Goal: Information Seeking & Learning: Find specific fact

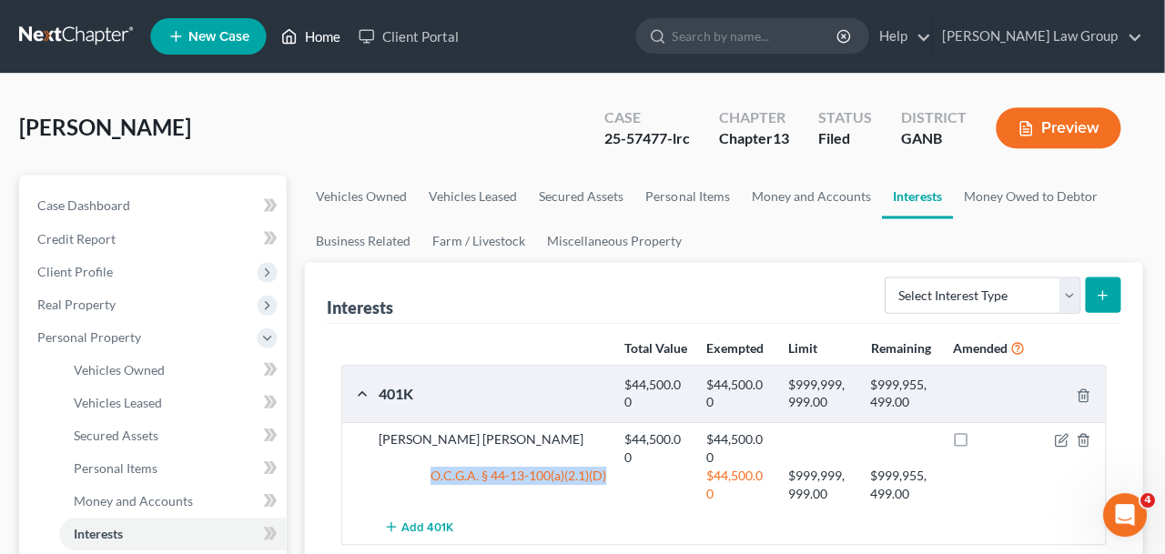
click at [308, 35] on link "Home" at bounding box center [312, 36] width 77 height 33
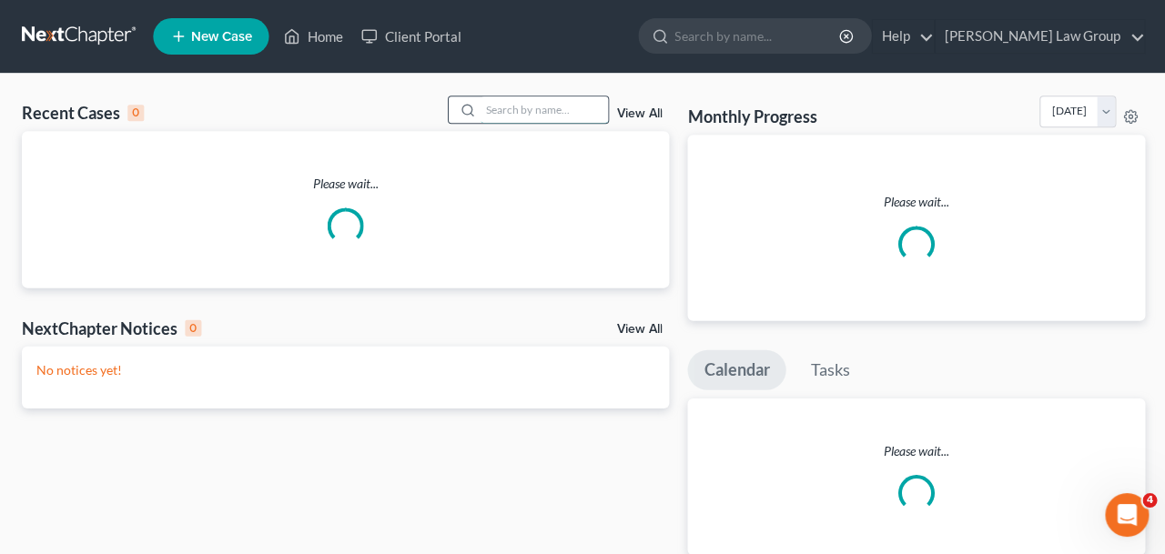
click at [567, 116] on input "search" at bounding box center [543, 109] width 127 height 26
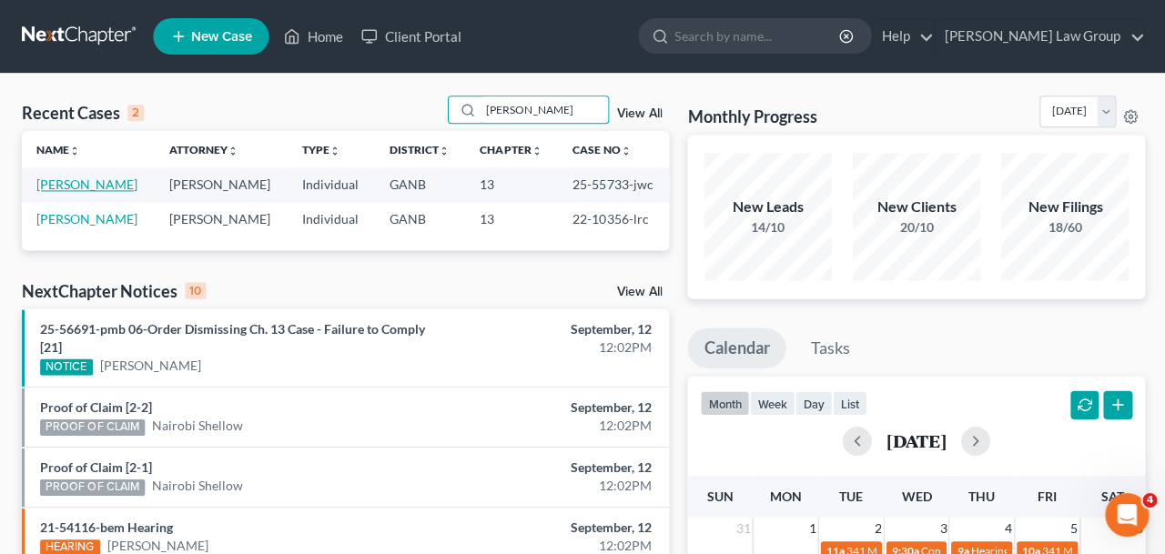
type input "[PERSON_NAME]"
click at [92, 183] on link "[PERSON_NAME]" at bounding box center [86, 184] width 101 height 15
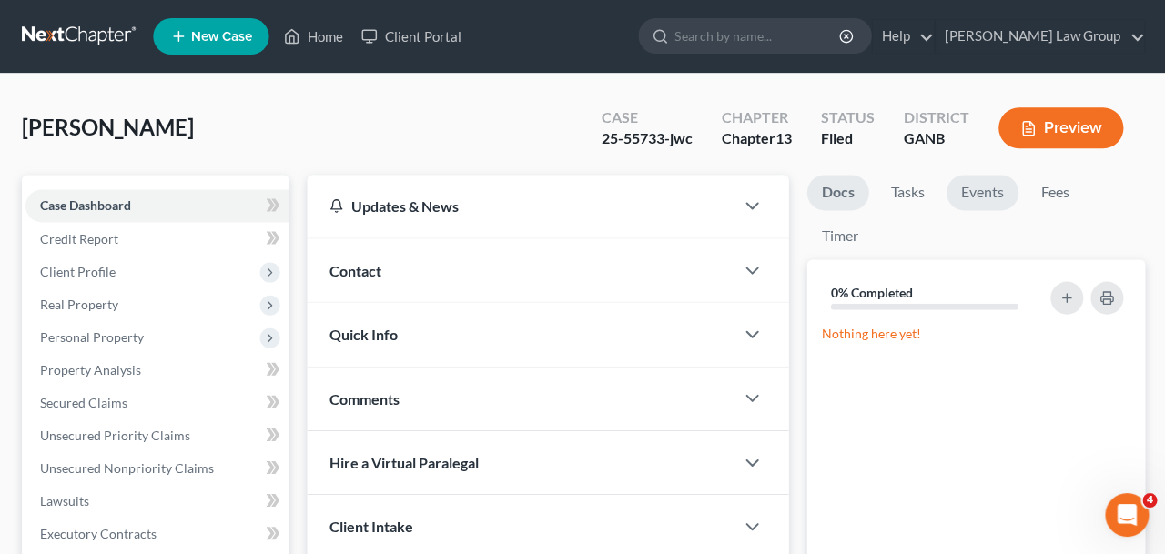
click at [963, 197] on link "Events" at bounding box center [980, 192] width 72 height 35
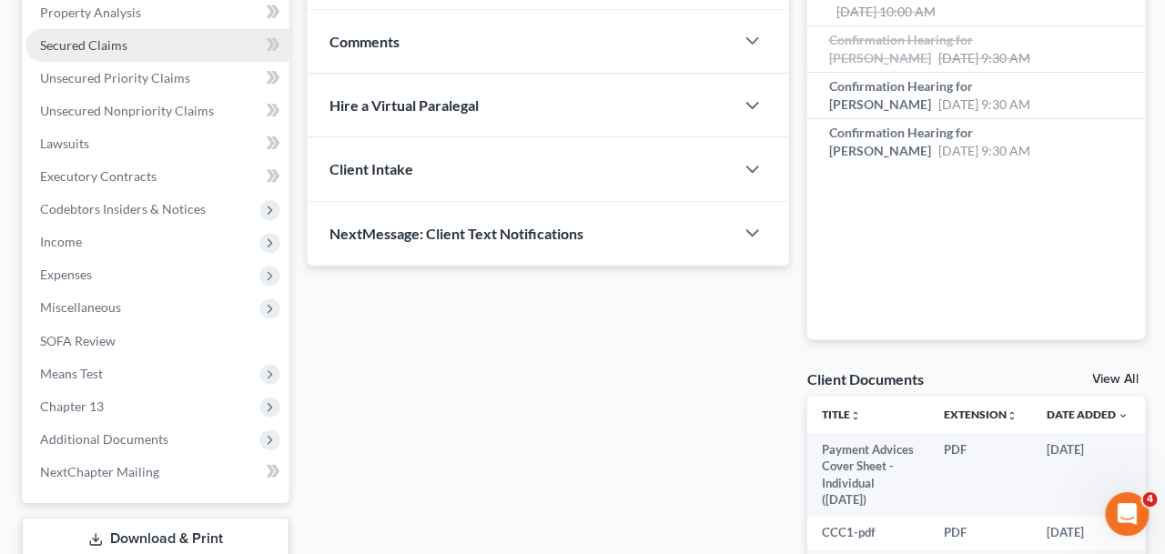
scroll to position [630, 0]
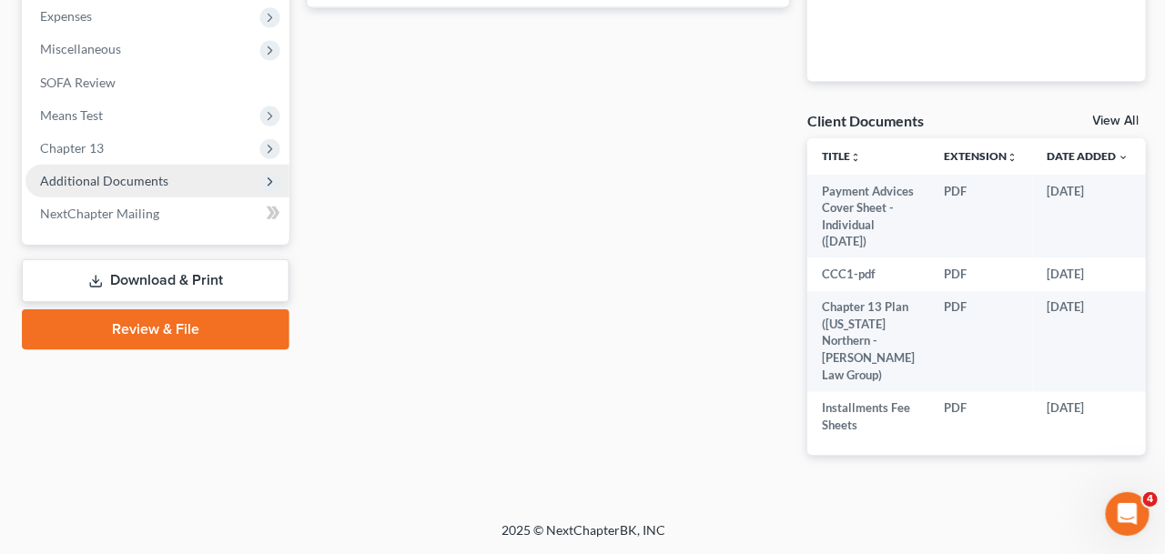
click at [133, 174] on span "Additional Documents" at bounding box center [104, 181] width 128 height 15
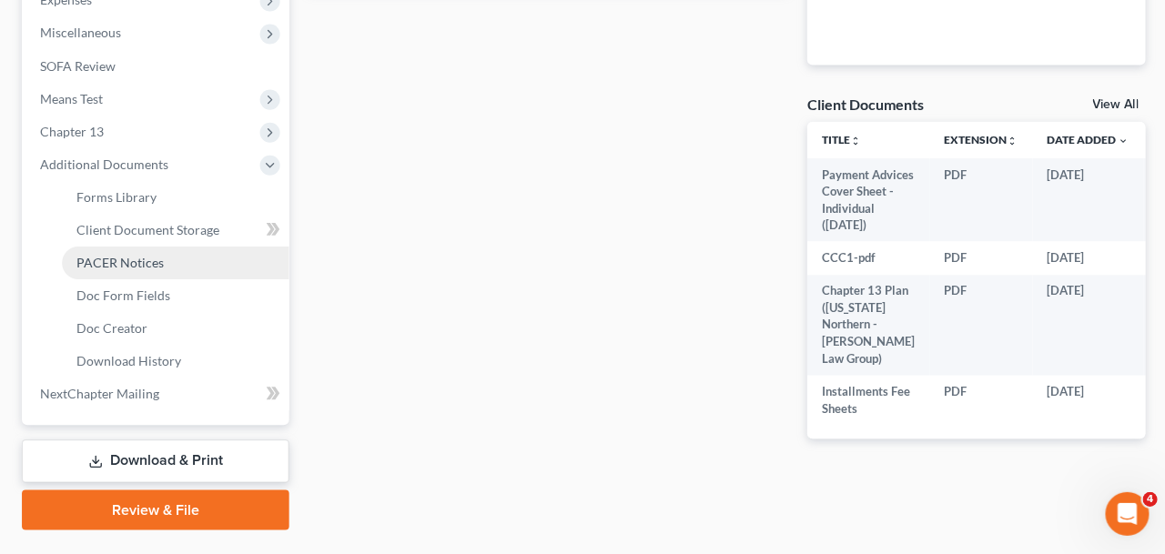
click at [142, 256] on span "PACER Notices" at bounding box center [119, 263] width 87 height 15
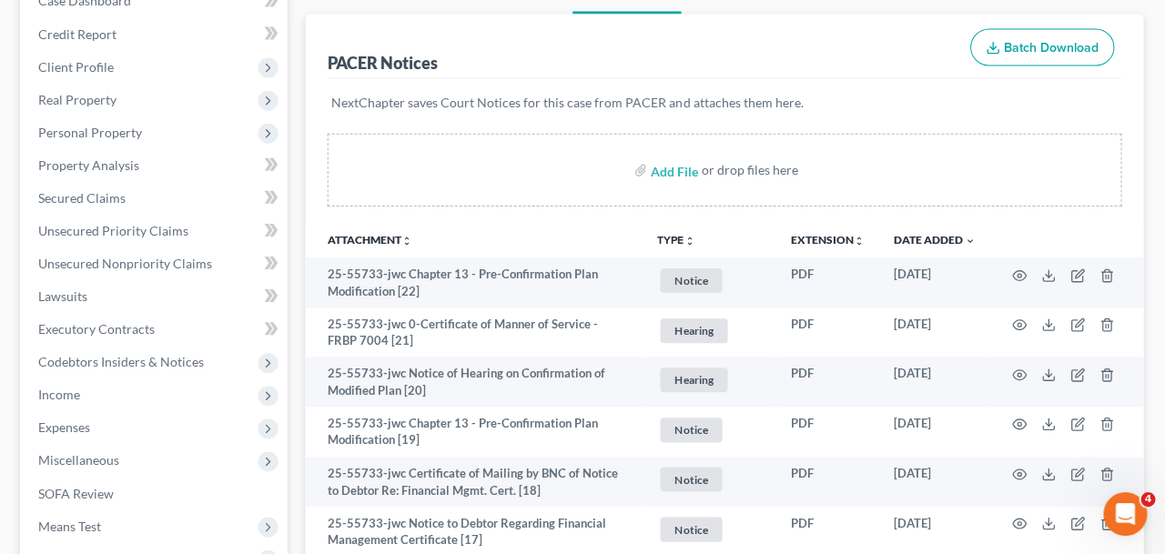
scroll to position [209, 0]
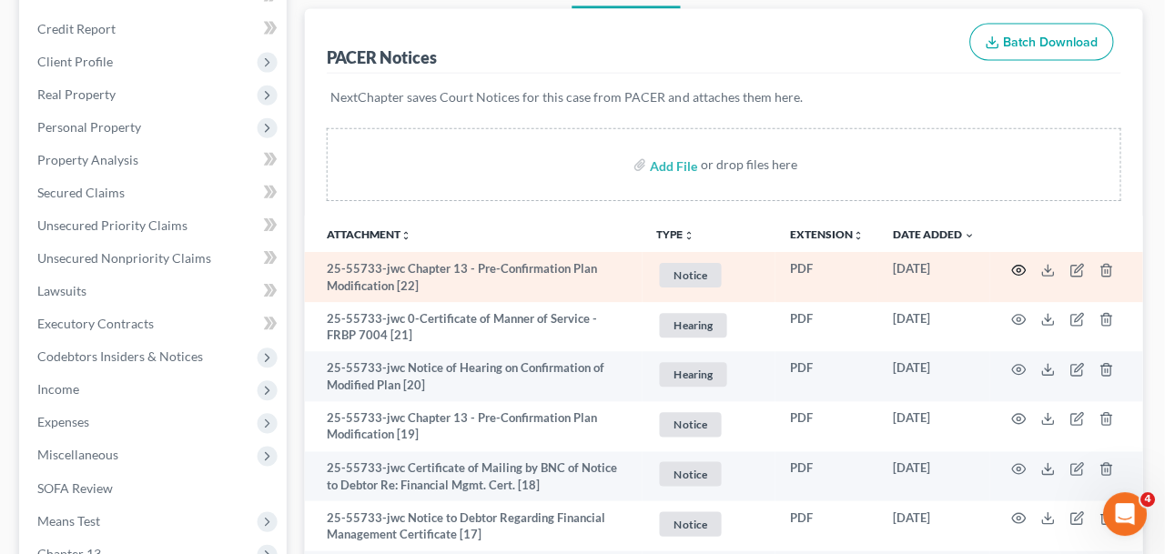
click at [1016, 267] on icon "button" at bounding box center [1019, 270] width 15 height 15
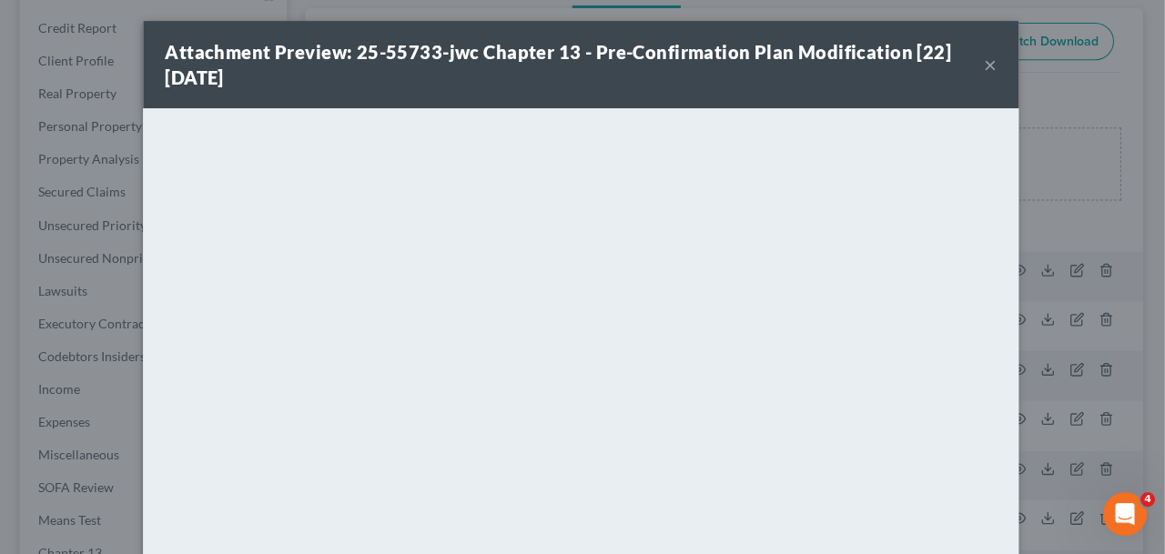
click at [995, 55] on button "×" at bounding box center [991, 66] width 13 height 22
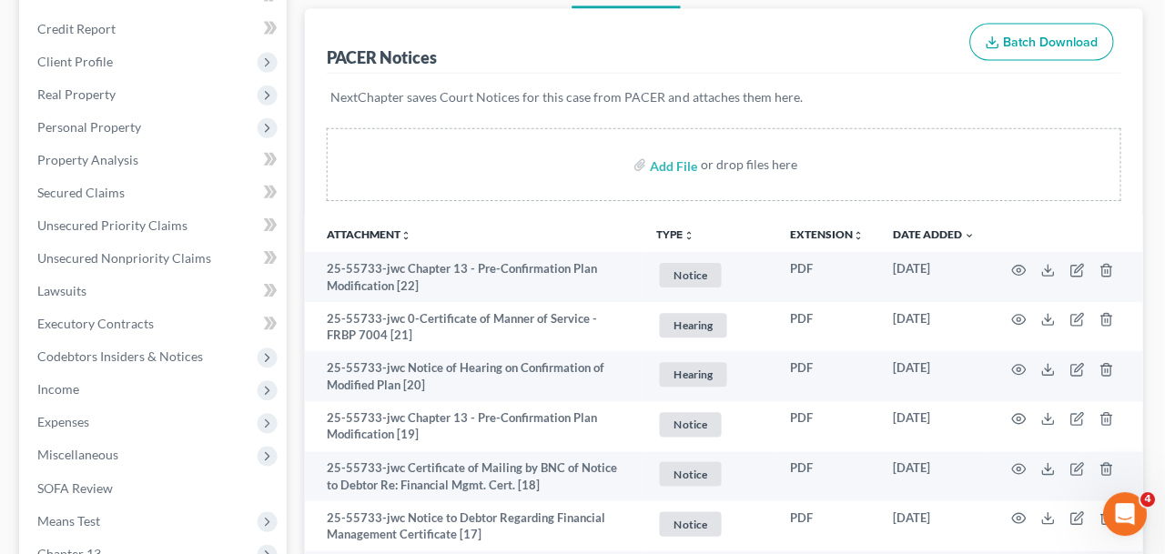
scroll to position [0, 0]
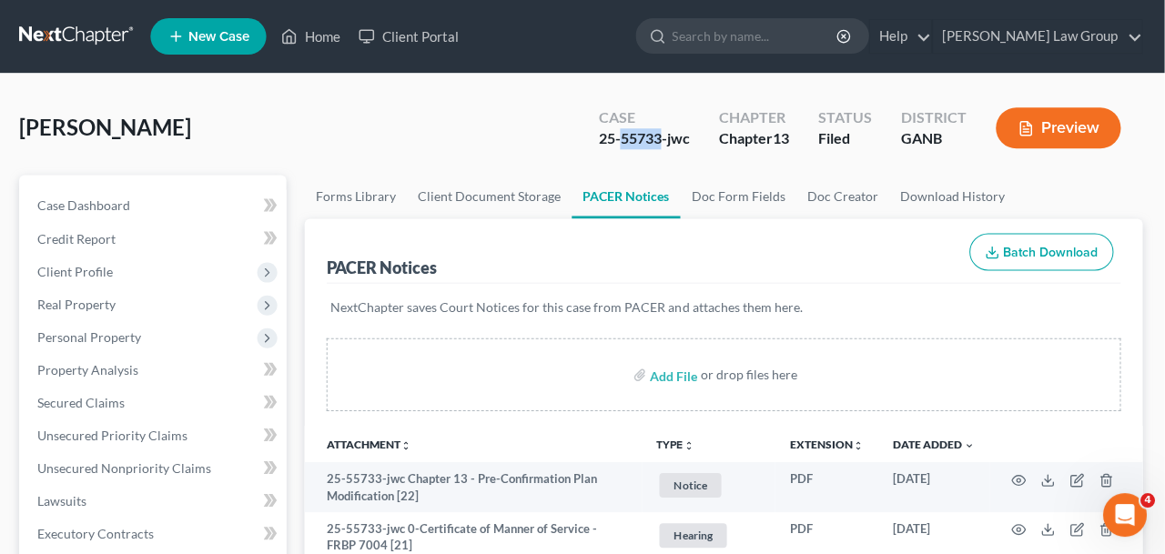
drag, startPoint x: 663, startPoint y: 144, endPoint x: 621, endPoint y: 144, distance: 42.8
click at [621, 144] on div "25-55733-jwc" at bounding box center [645, 138] width 91 height 21
copy div "55733"
click at [291, 43] on polyline at bounding box center [291, 39] width 5 height 7
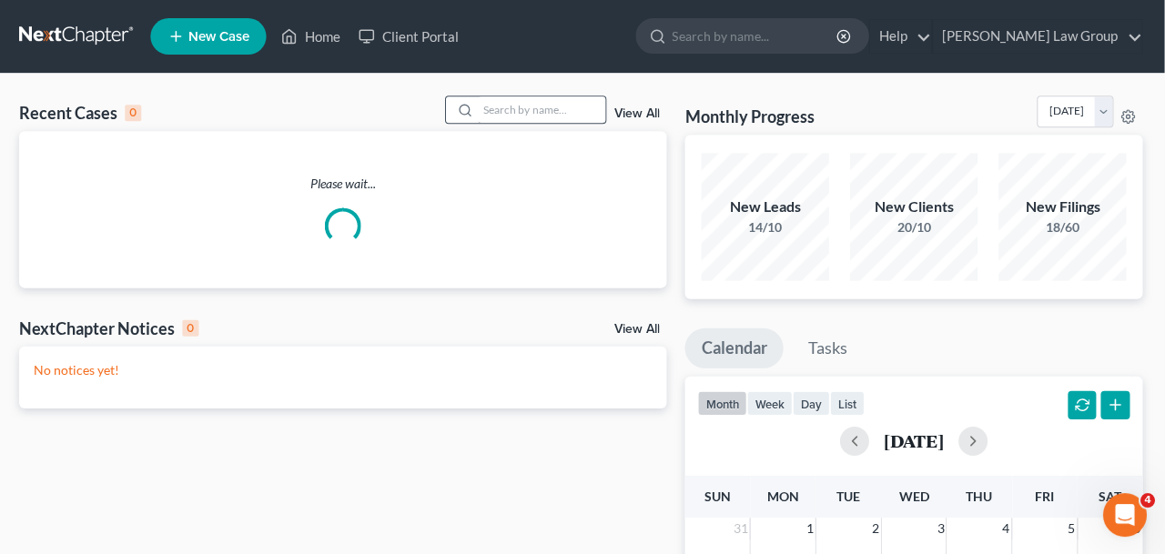
click at [496, 90] on div "Recent Cases 0 View All Please wait... NextChapter Notices 0 View All No notice…" at bounding box center [582, 546] width 1165 height 944
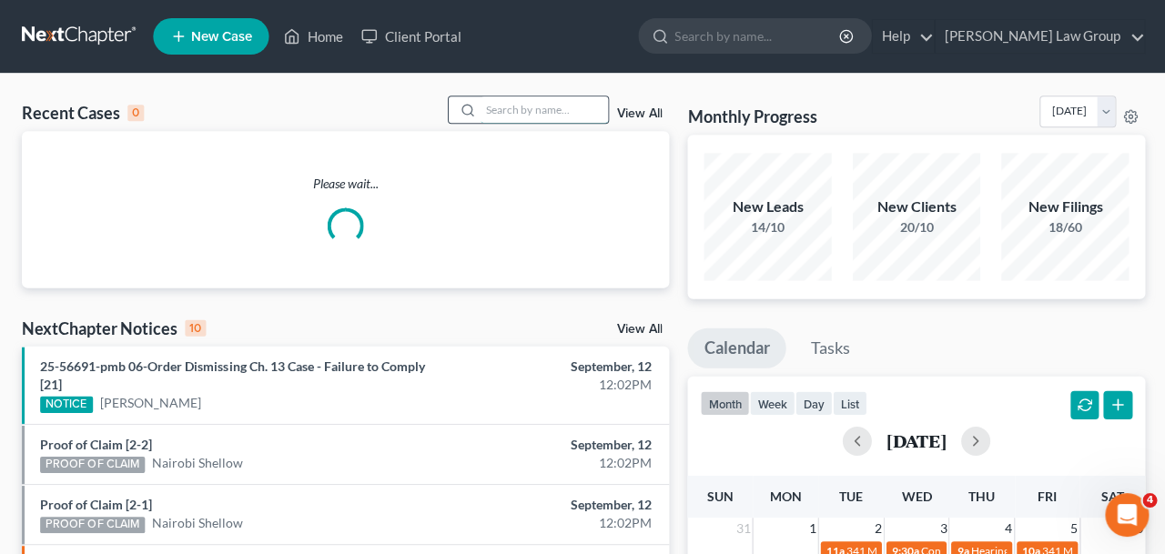
click at [492, 111] on input "search" at bounding box center [543, 109] width 127 height 26
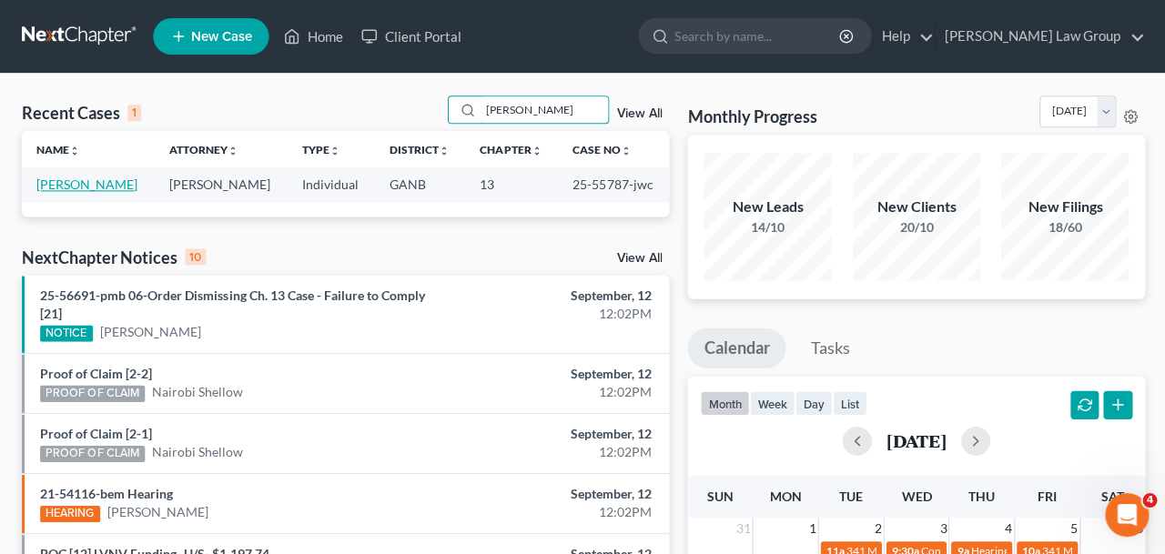
type input "[PERSON_NAME]"
click at [110, 185] on link "[PERSON_NAME]" at bounding box center [86, 184] width 101 height 15
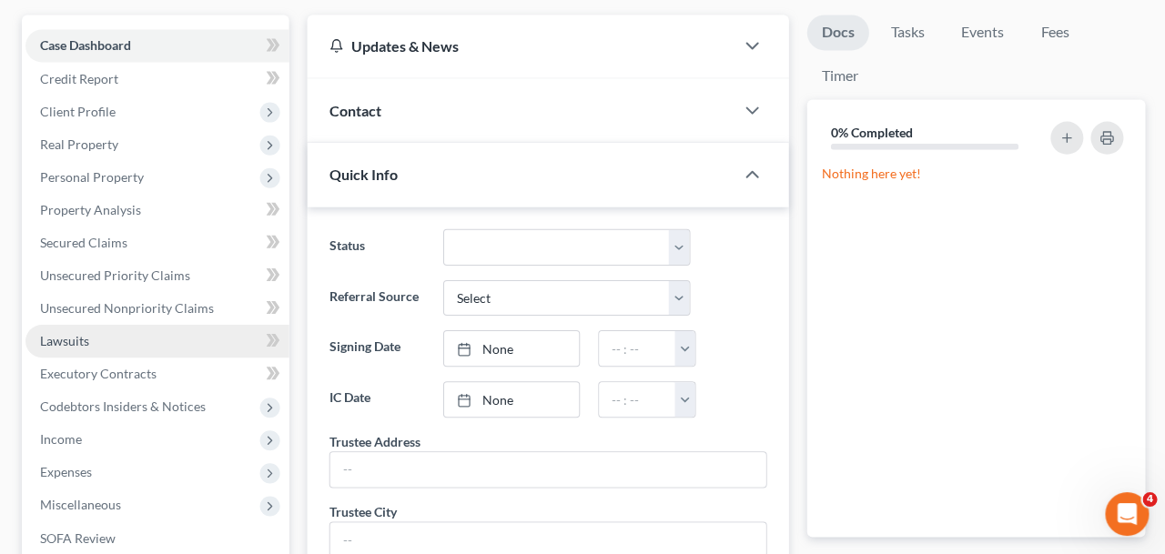
scroll to position [345, 0]
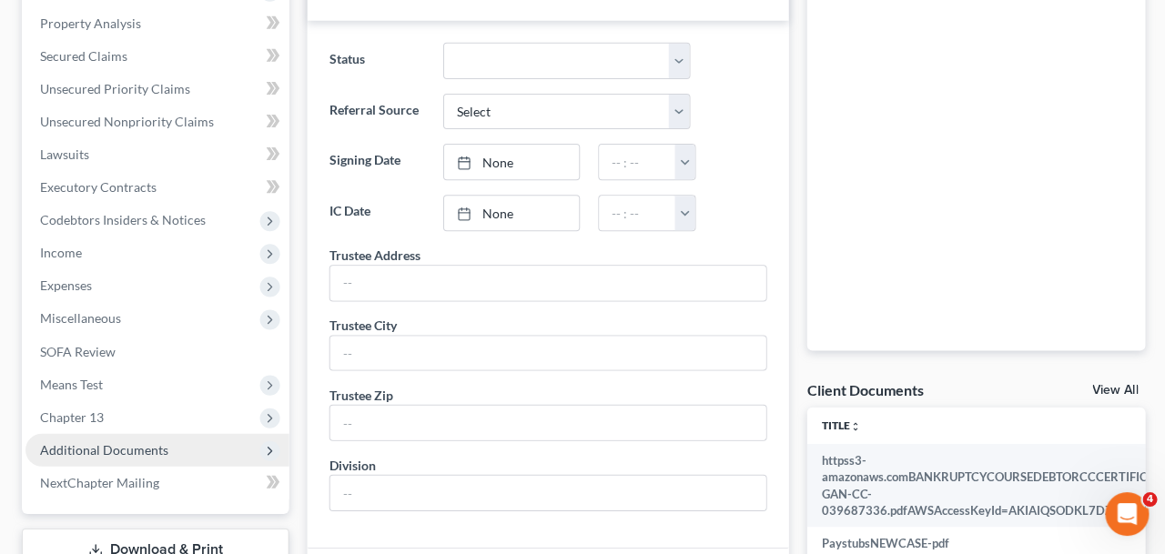
click at [128, 449] on span "Additional Documents" at bounding box center [104, 449] width 128 height 15
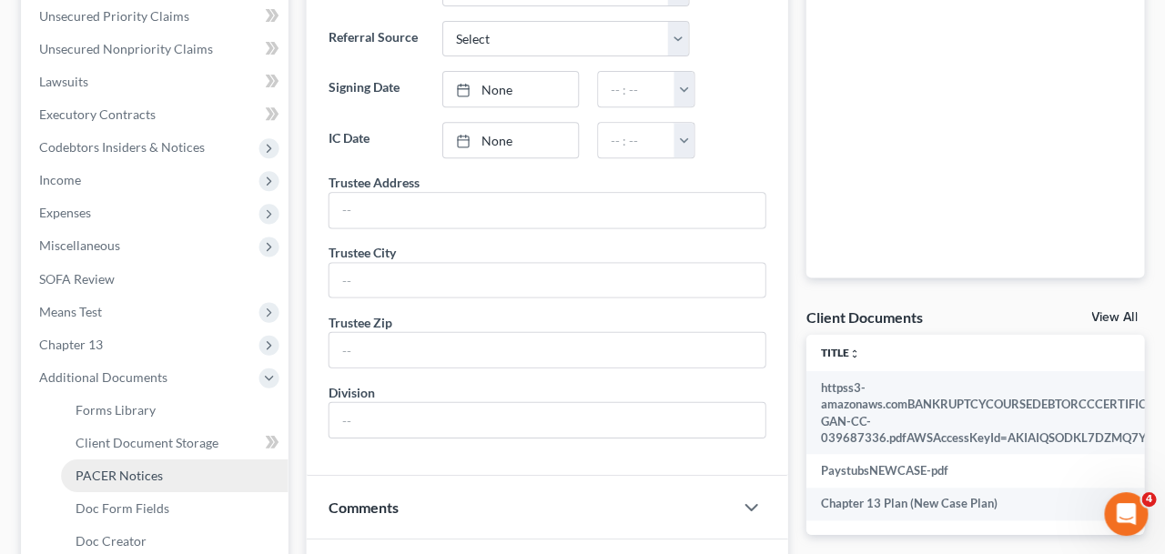
click at [130, 468] on span "PACER Notices" at bounding box center [119, 475] width 87 height 15
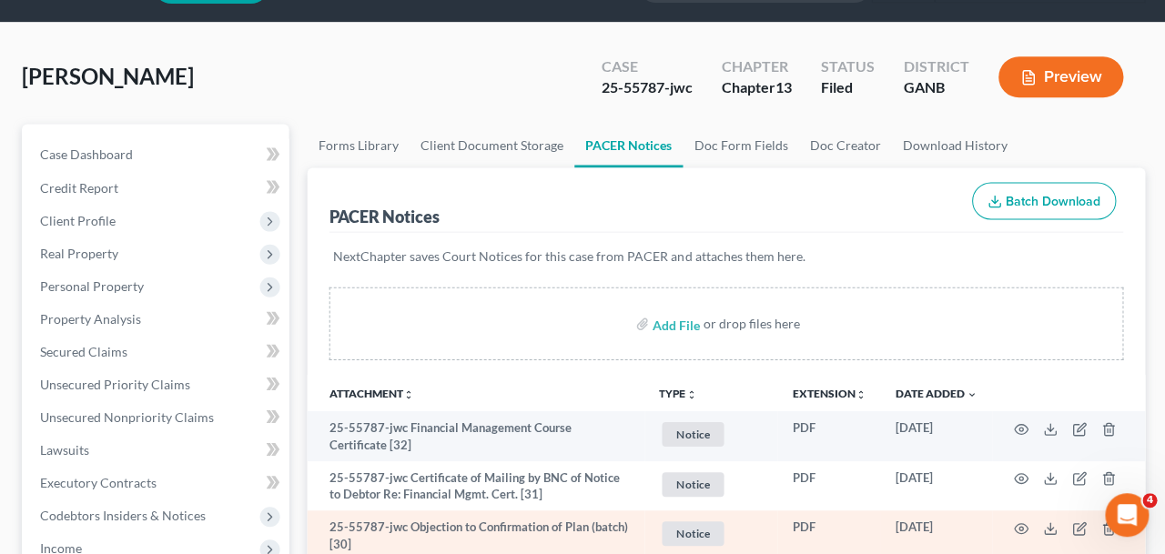
scroll to position [15, 0]
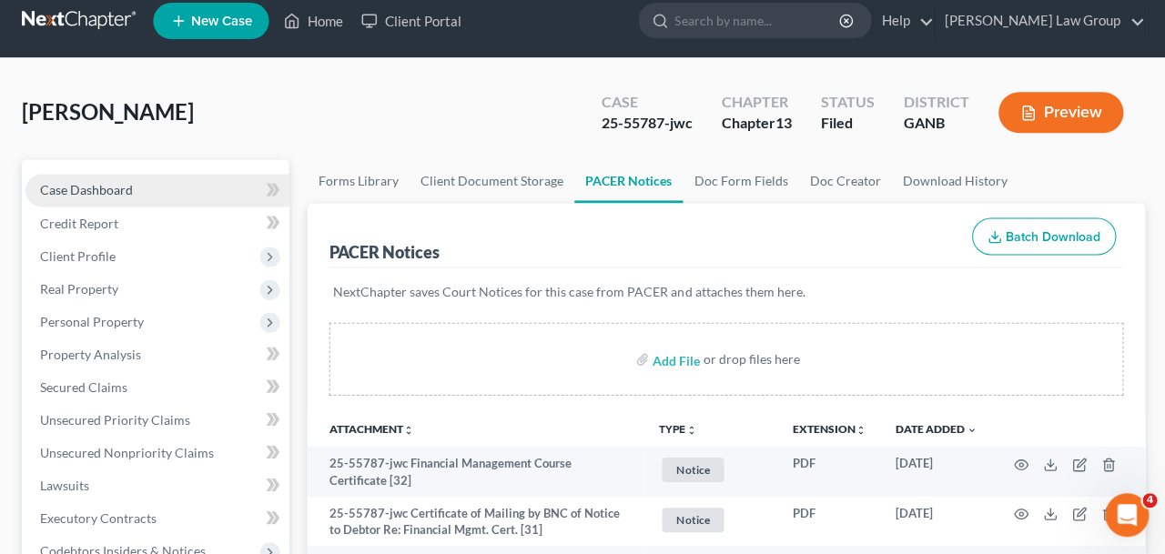
click at [196, 197] on link "Case Dashboard" at bounding box center [156, 190] width 263 height 33
select select "3"
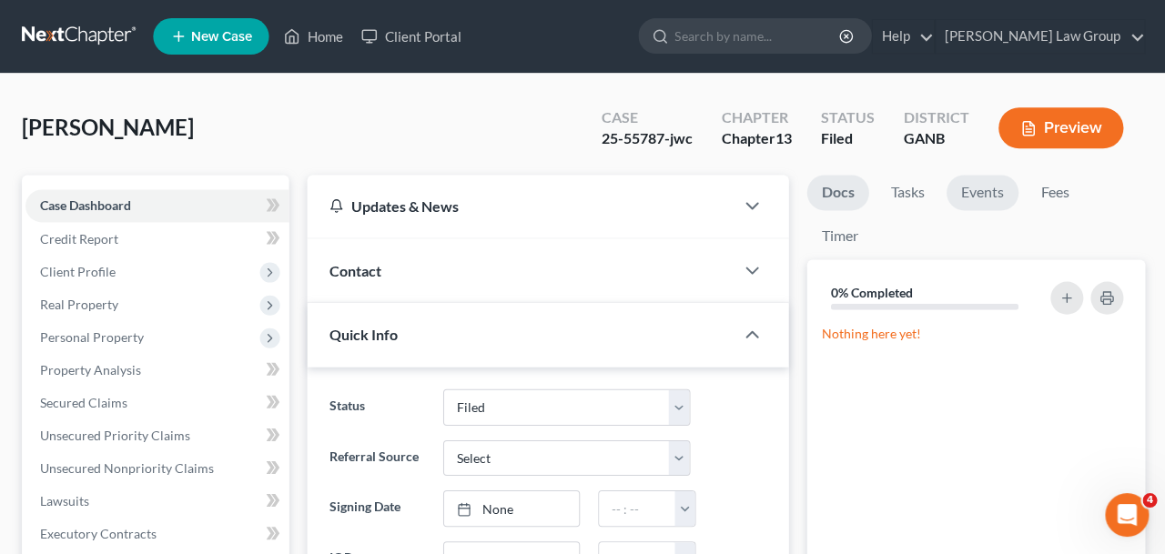
click at [995, 202] on link "Events" at bounding box center [980, 192] width 72 height 35
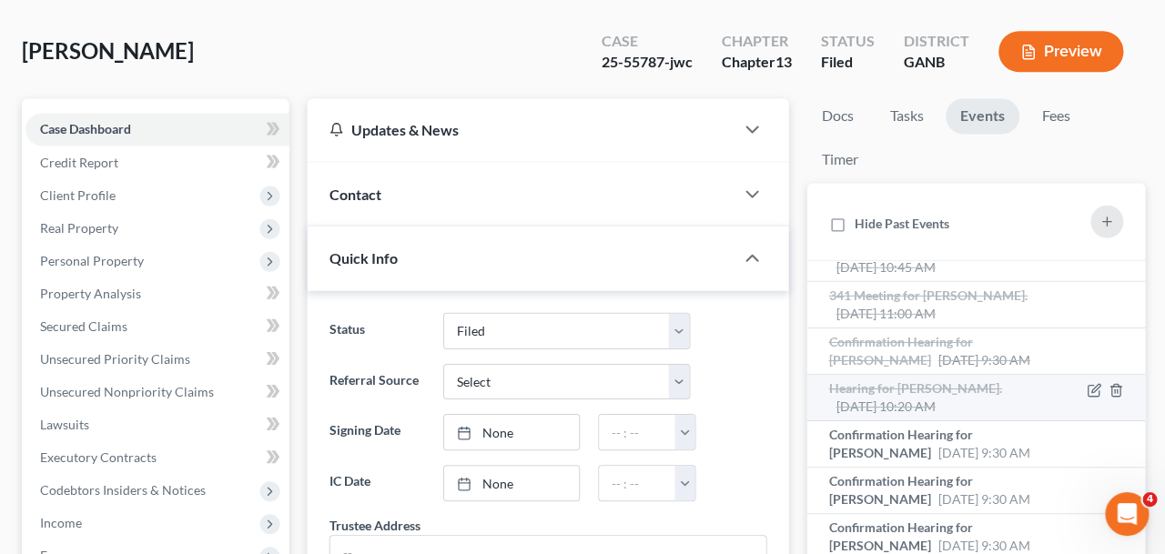
scroll to position [25, 0]
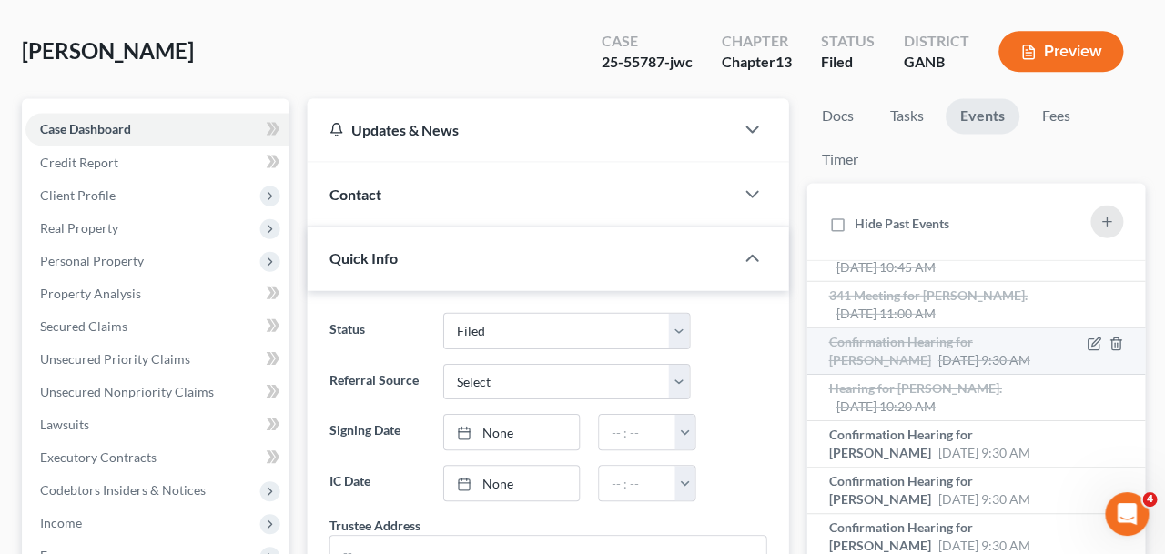
click at [870, 368] on div "Confirmation Hearing for [PERSON_NAME] [DATE] 9:30 AM" at bounding box center [935, 351] width 216 height 36
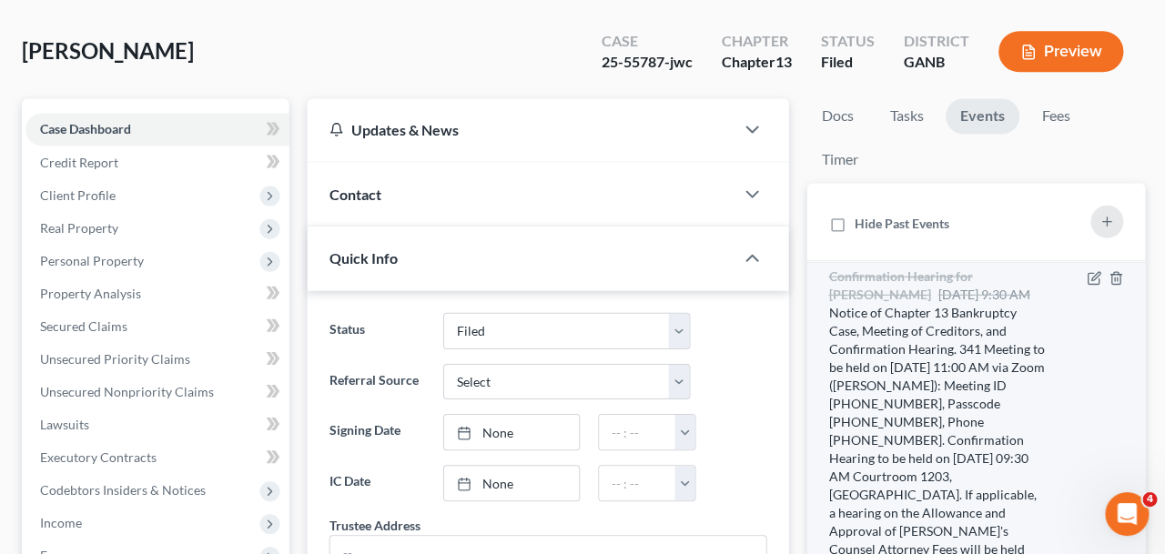
scroll to position [96, 0]
